Goal: Information Seeking & Learning: Learn about a topic

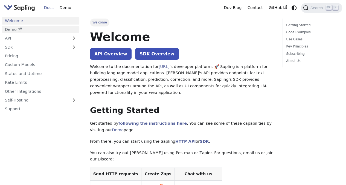
click at [13, 30] on link "Demo" at bounding box center [40, 30] width 77 height 8
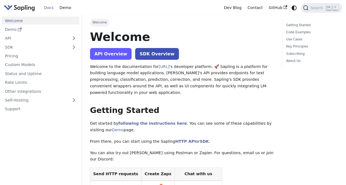
click at [111, 57] on link "API Overview" at bounding box center [111, 54] width 42 height 12
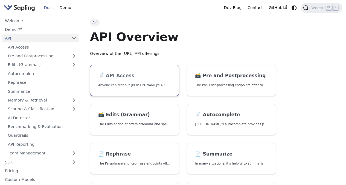
click at [135, 69] on link "📄️ API Access Anyone can test out Sapling's API. To get started with the API, s…" at bounding box center [134, 80] width 89 height 31
